Goal: Information Seeking & Learning: Check status

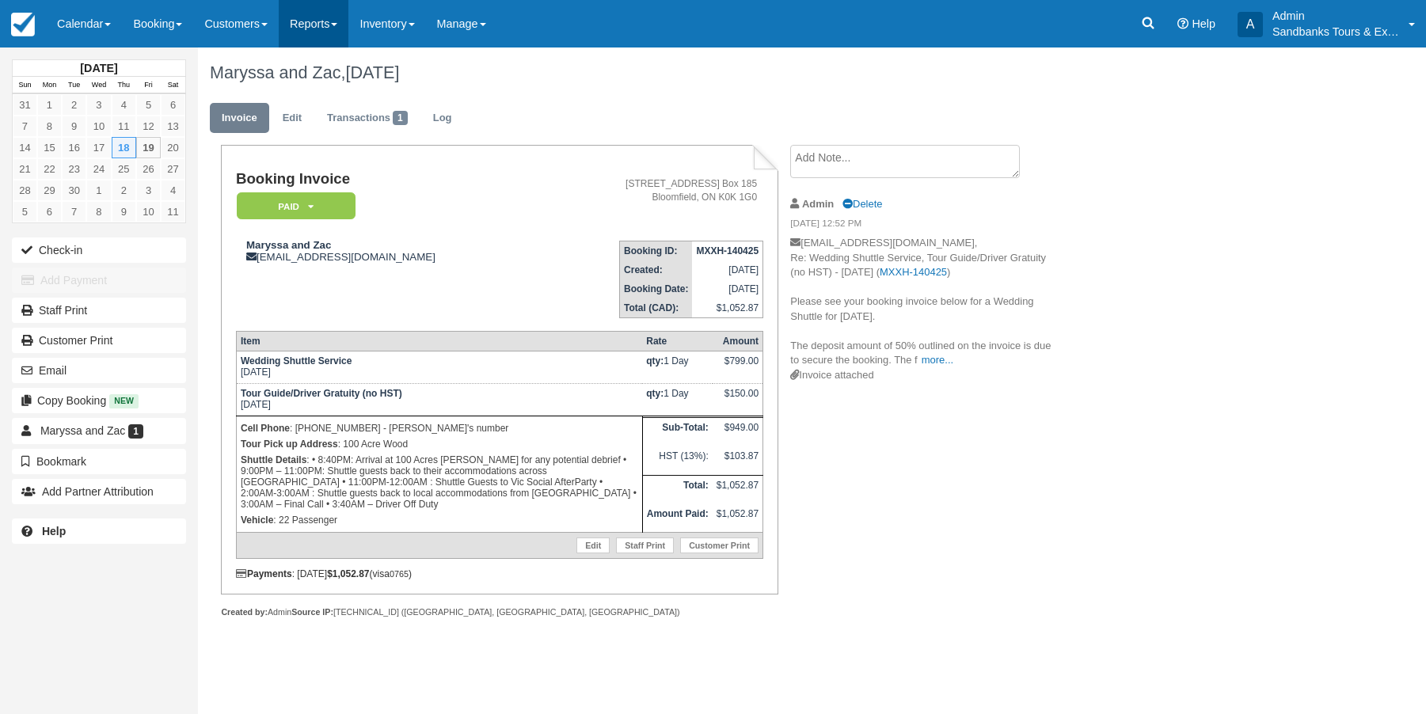
click at [329, 25] on link "Reports" at bounding box center [314, 23] width 70 height 47
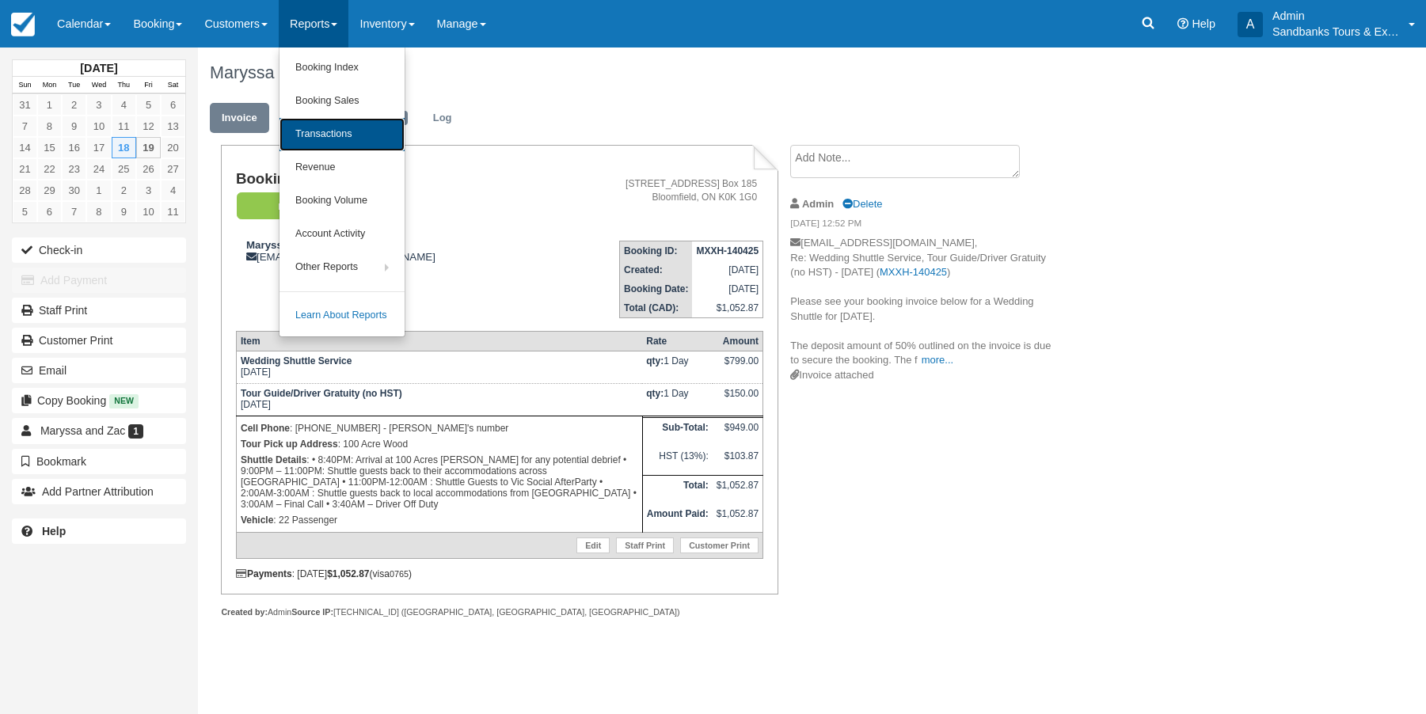
click at [316, 127] on link "Transactions" at bounding box center [341, 134] width 125 height 33
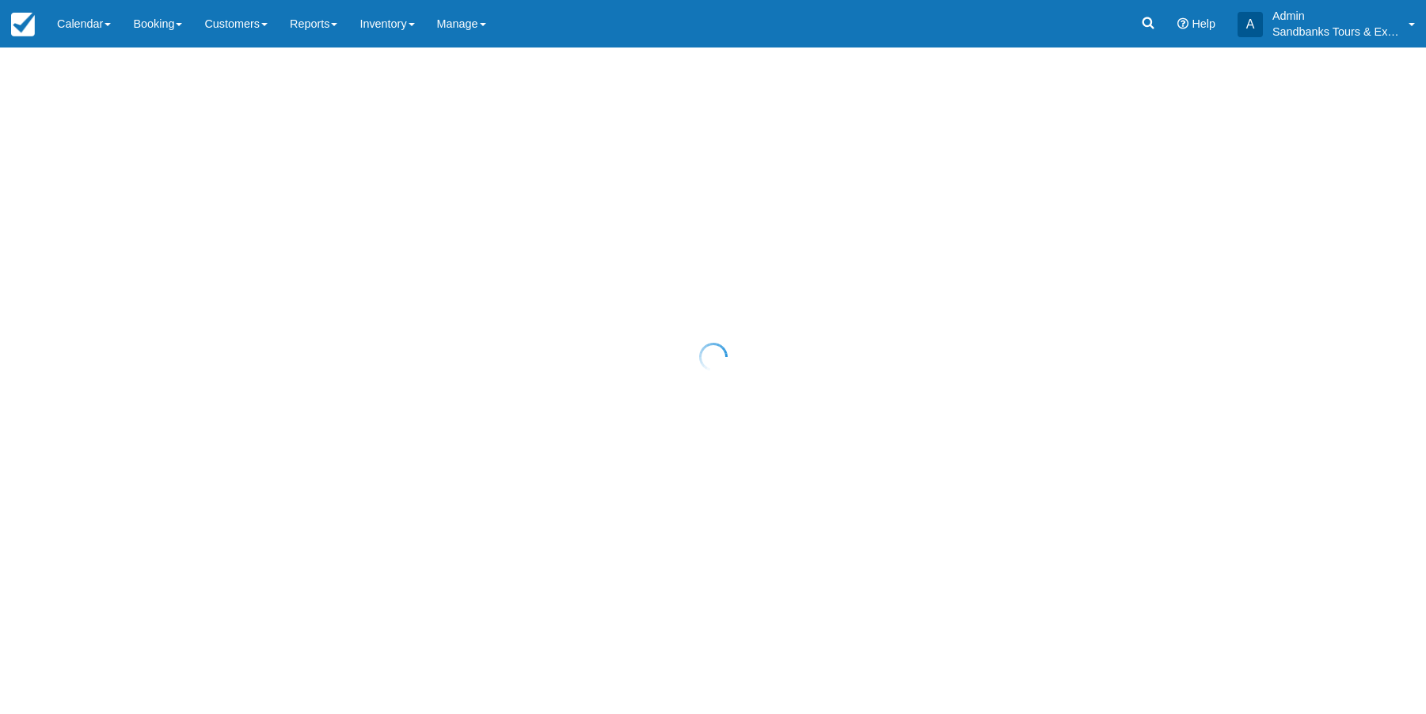
select select "10"
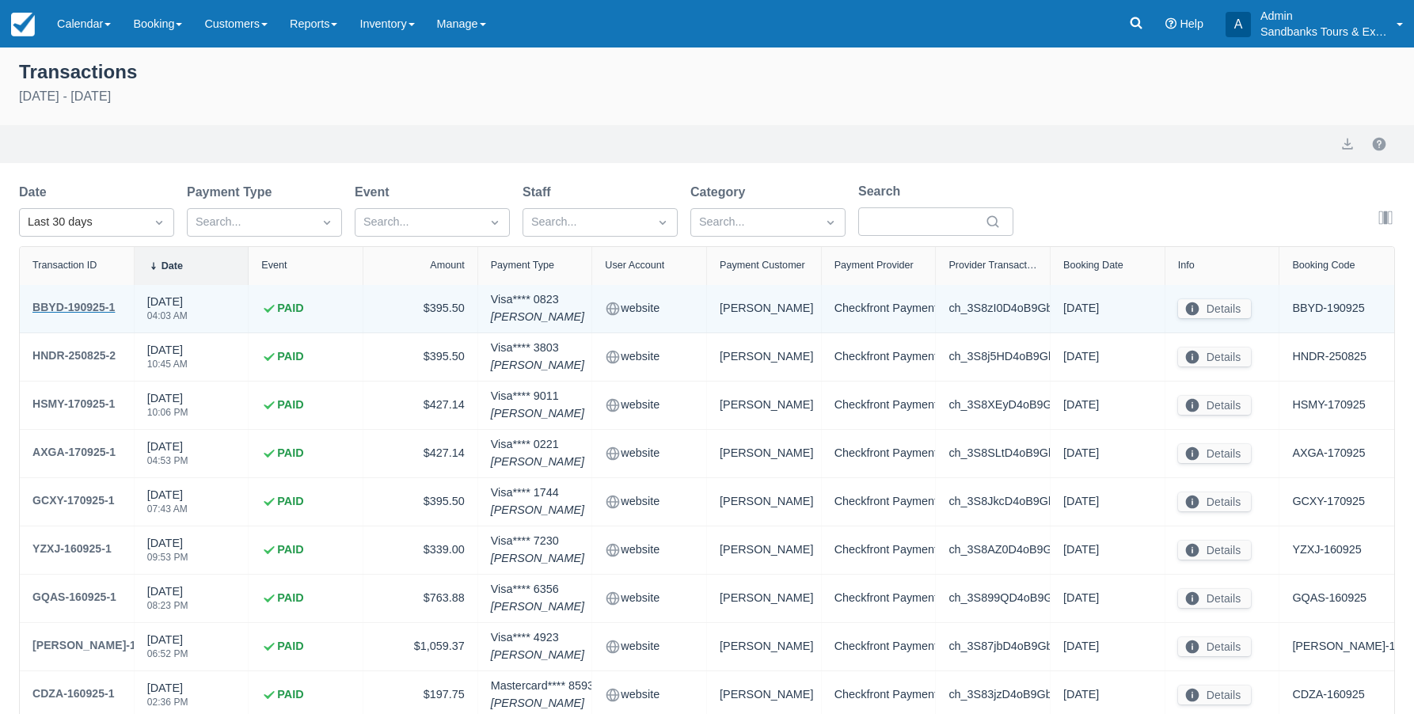
click at [70, 302] on div "BBYD-190925-1" at bounding box center [73, 307] width 82 height 19
